Goal: Task Accomplishment & Management: Manage account settings

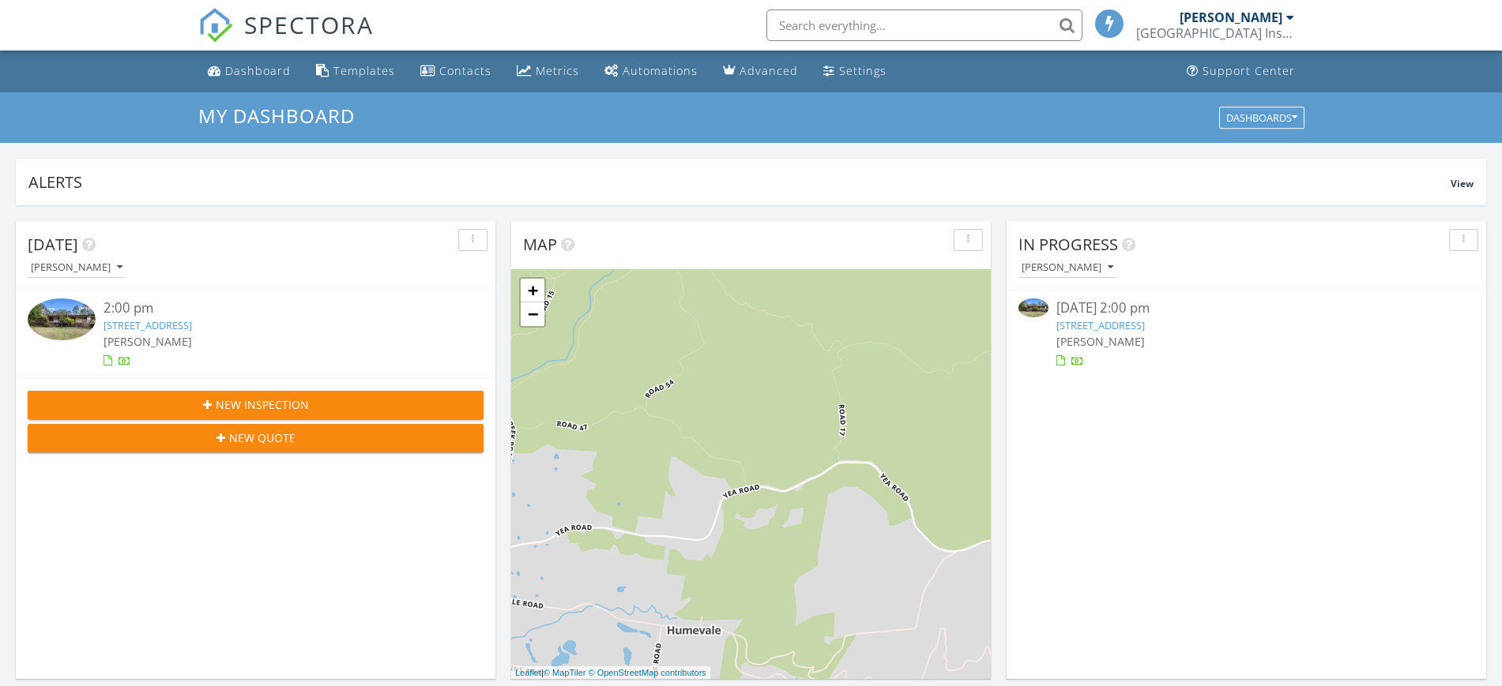
scroll to position [8, 8]
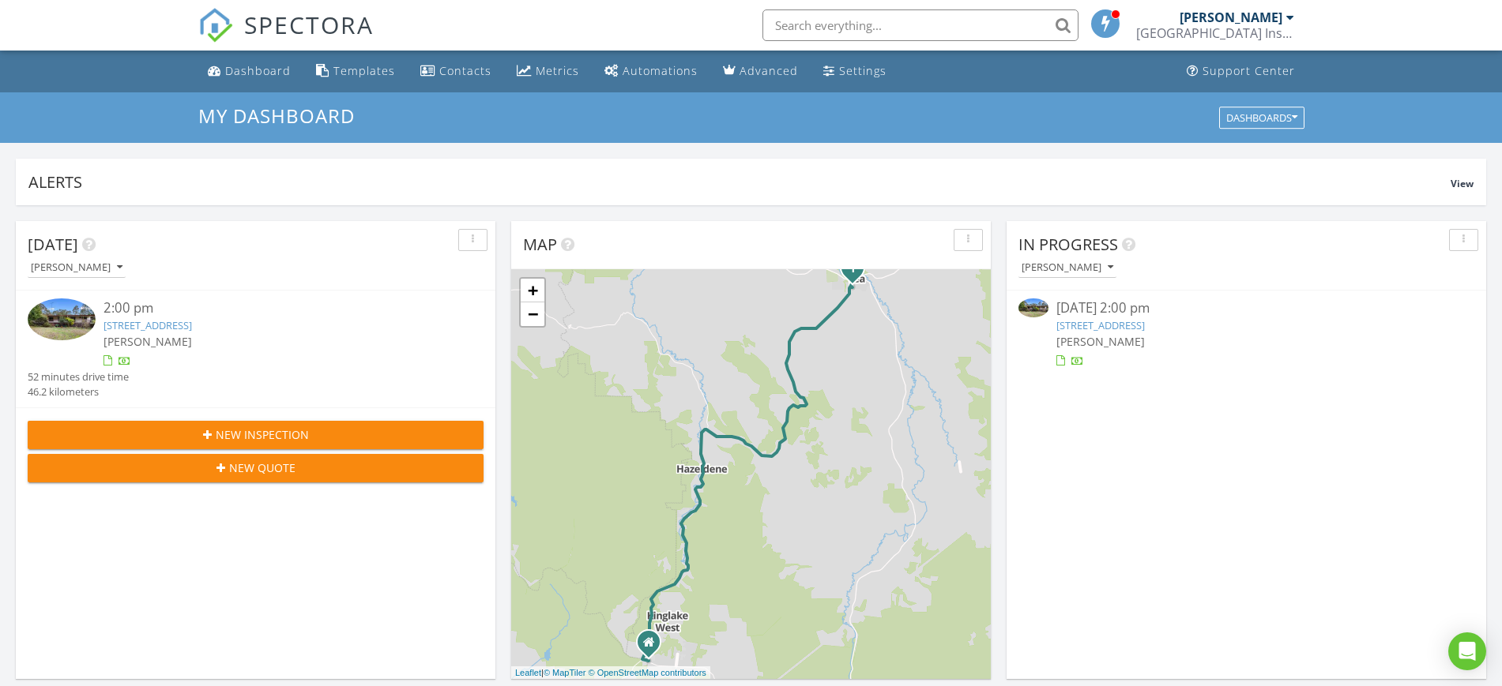
click at [1234, 41] on div "Dirk Nauta Kingview Building Inspections Pty.Ltd" at bounding box center [1215, 25] width 158 height 51
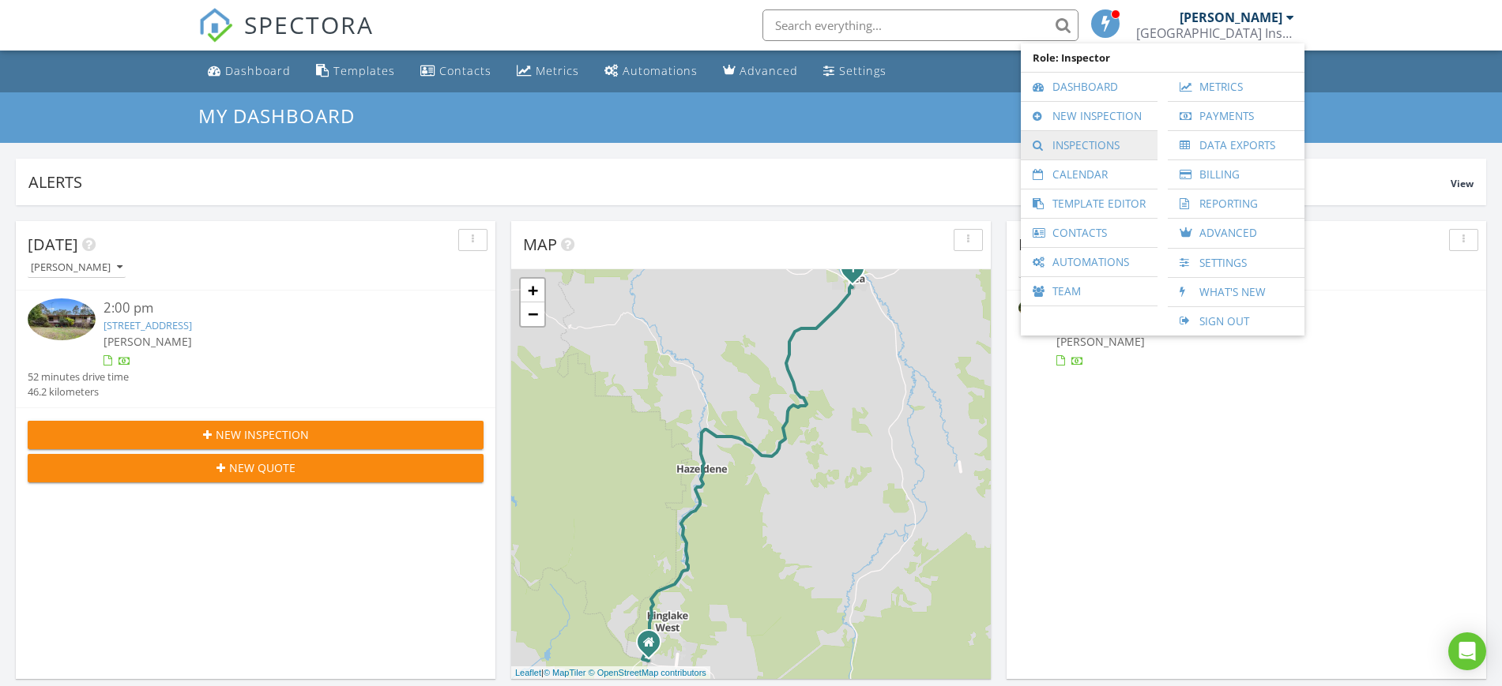
click at [1089, 144] on link "Inspections" at bounding box center [1088, 145] width 121 height 28
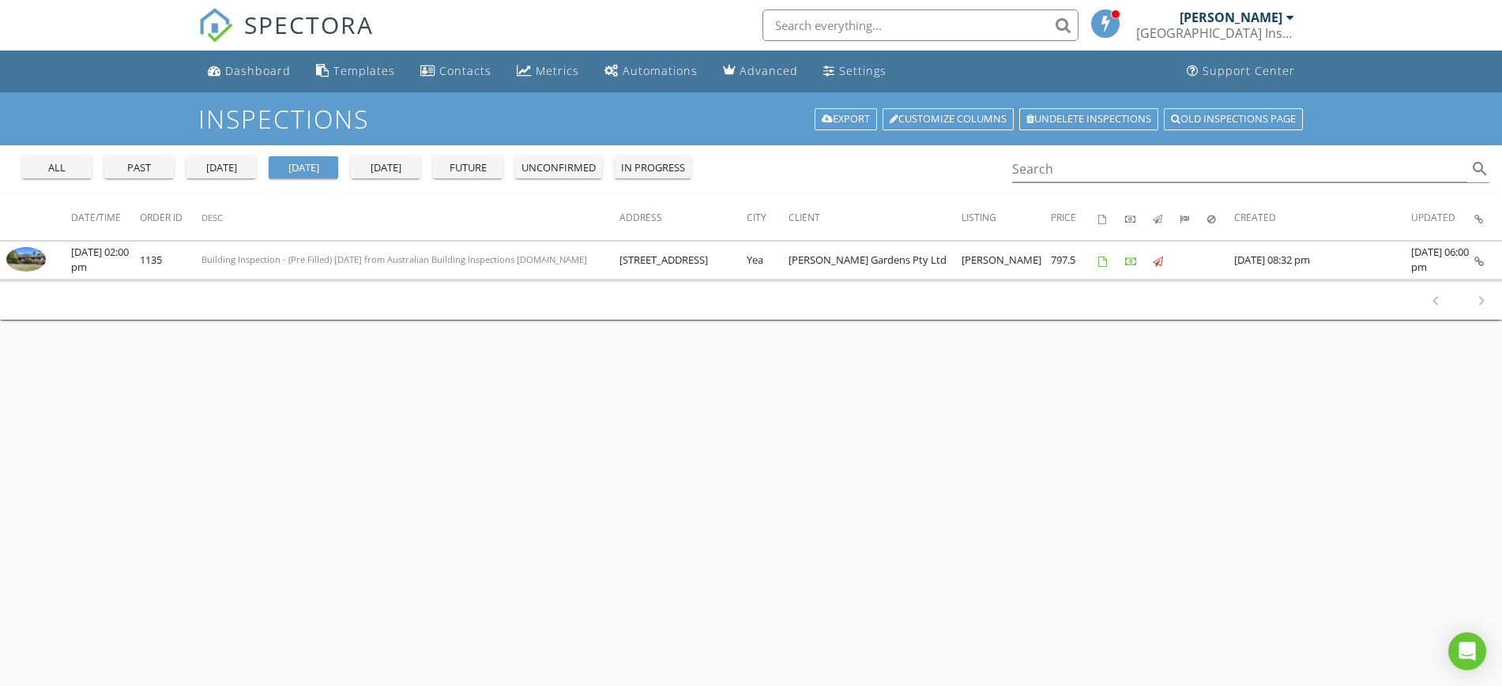
click at [68, 169] on div "all" at bounding box center [56, 168] width 57 height 16
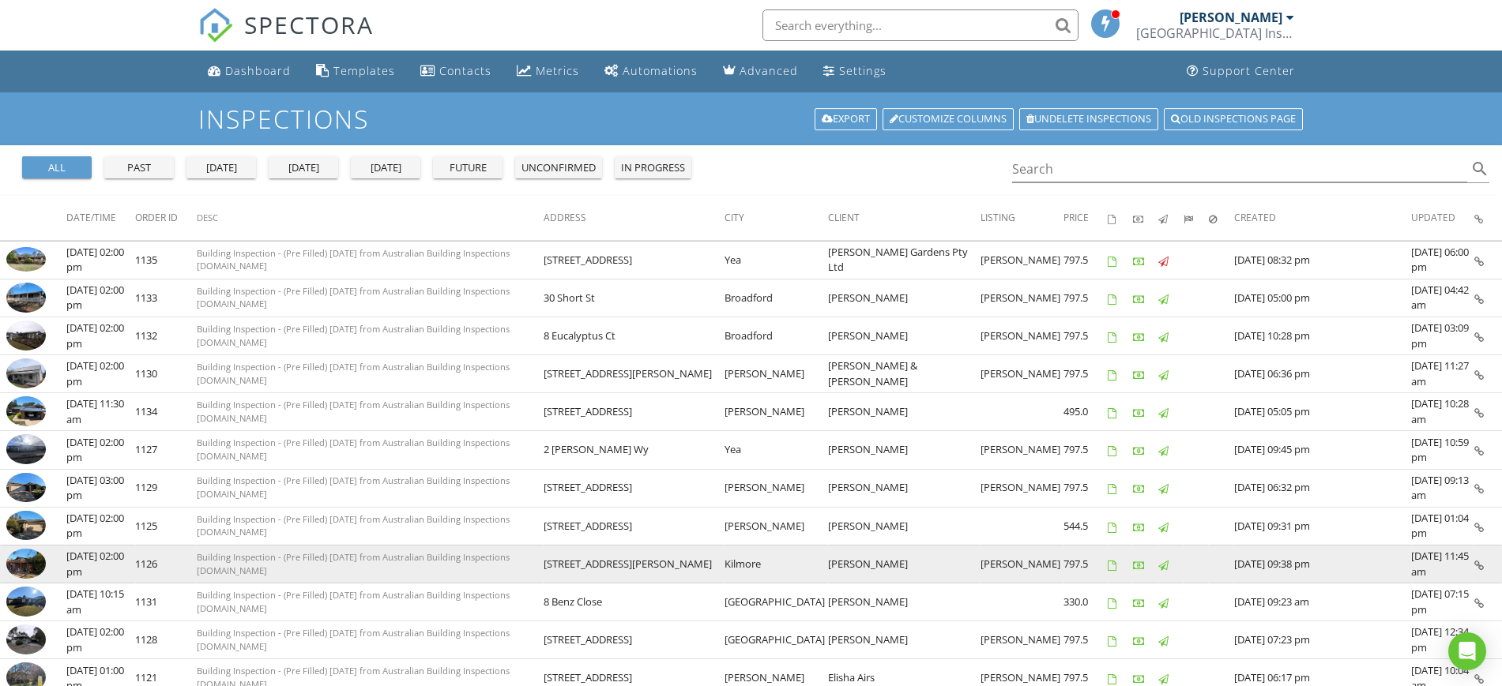
click at [504, 569] on span "Building Inspection - (Pre Filled) [DATE] from Australian Building Inspections …" at bounding box center [353, 563] width 313 height 25
click at [1228, 559] on td at bounding box center [1221, 564] width 25 height 38
click at [1480, 566] on icon at bounding box center [1478, 566] width 9 height 10
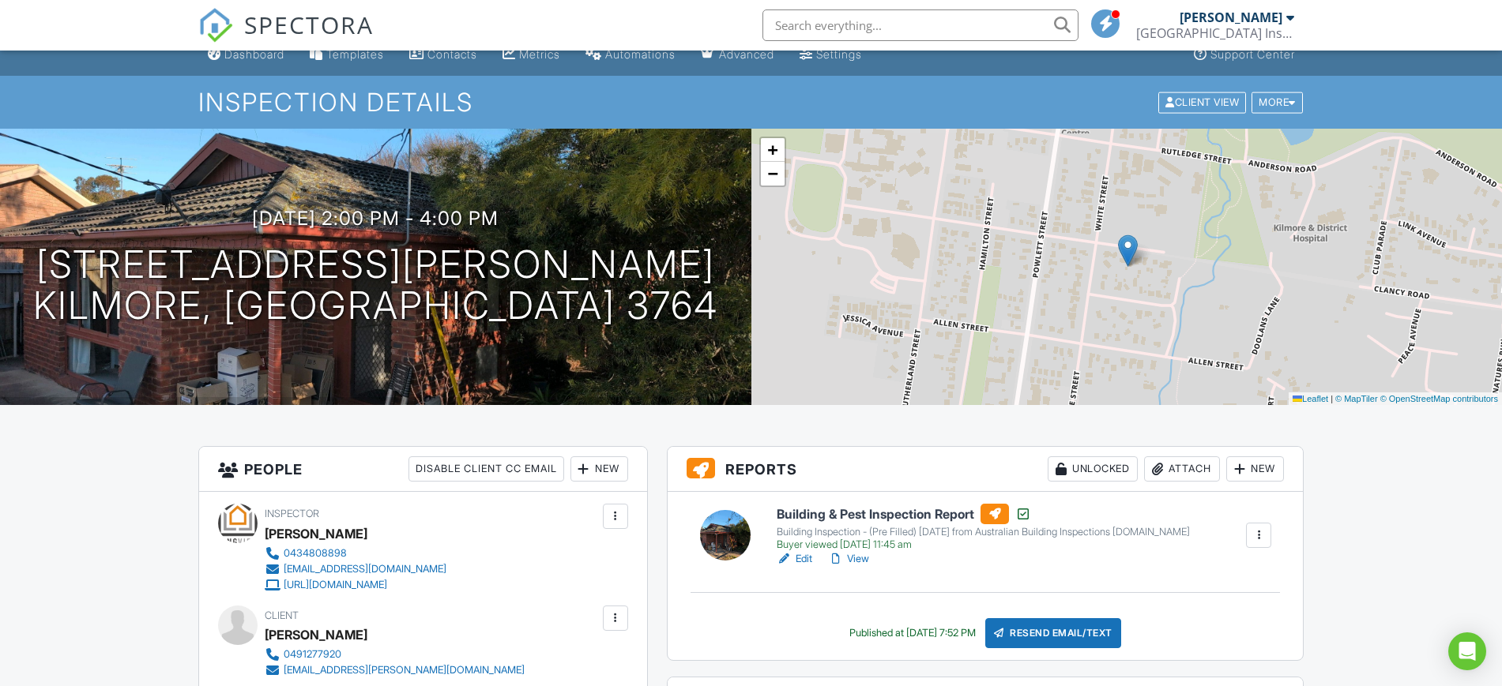
scroll to position [4, 0]
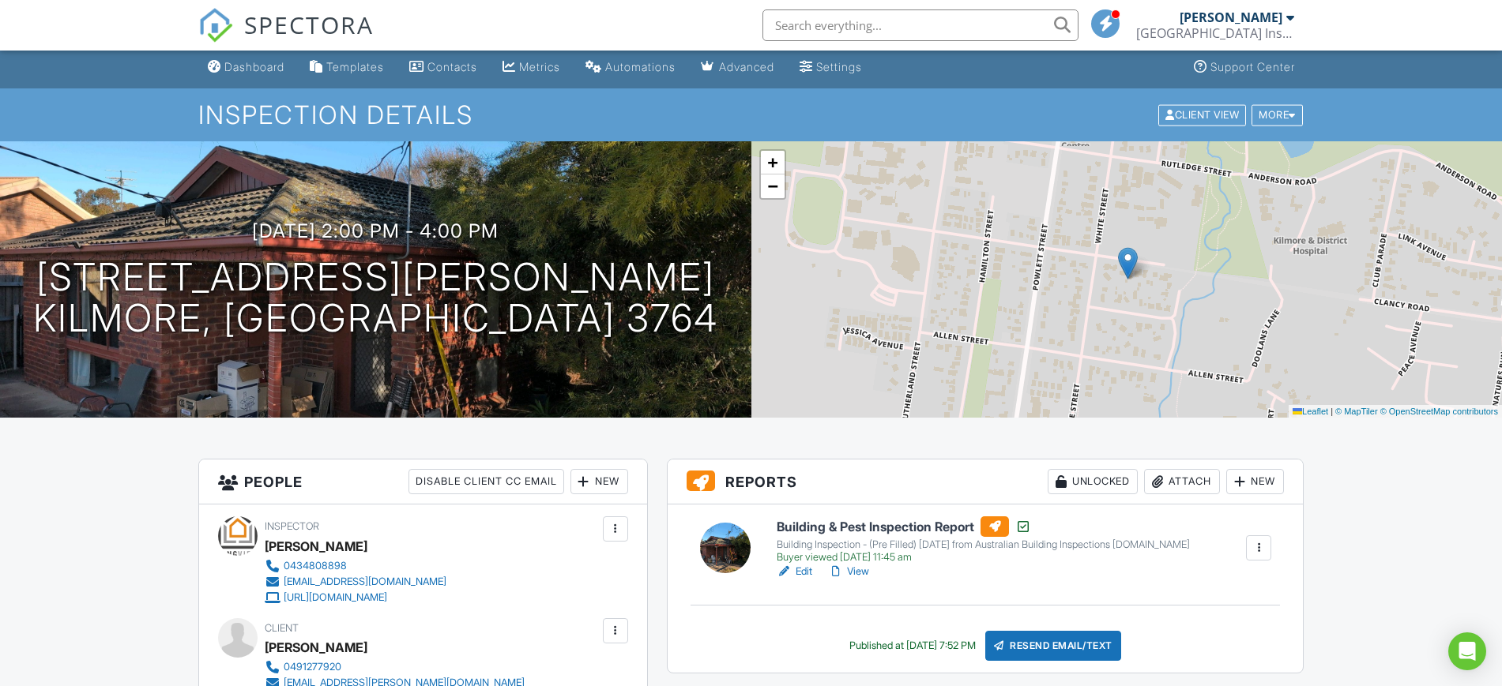
click at [857, 569] on link "View" at bounding box center [848, 572] width 41 height 16
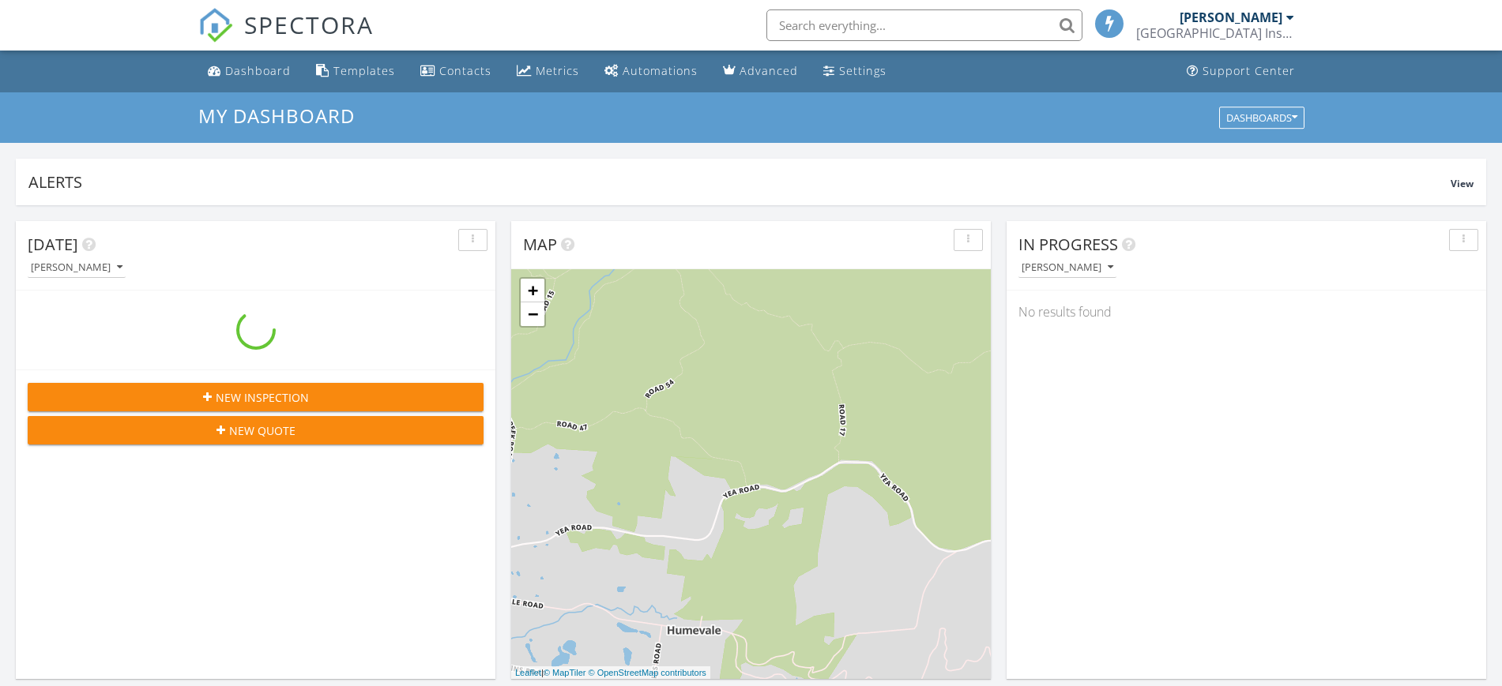
scroll to position [8, 8]
